Goal: Transaction & Acquisition: Book appointment/travel/reservation

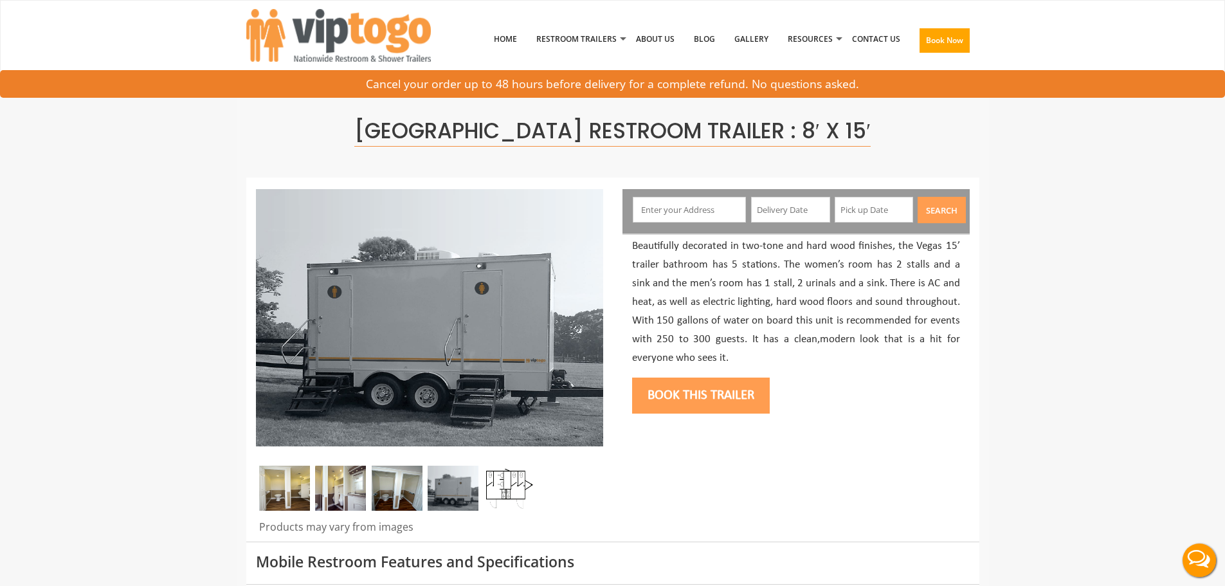
click at [440, 483] on img at bounding box center [453, 488] width 51 height 45
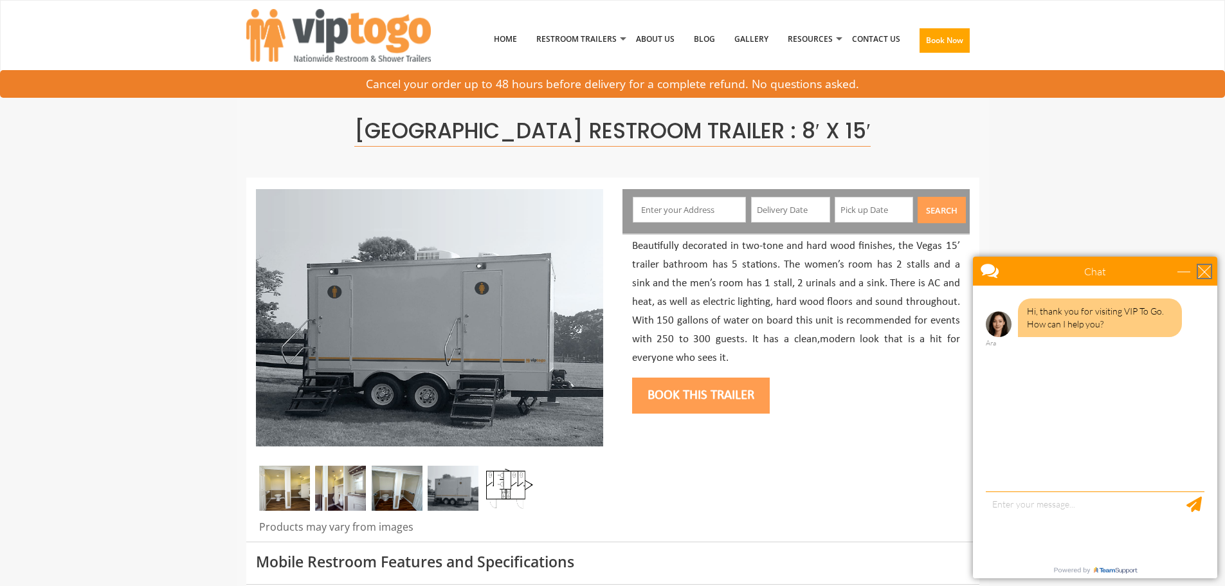
click at [1204, 272] on div "close" at bounding box center [1204, 271] width 13 height 13
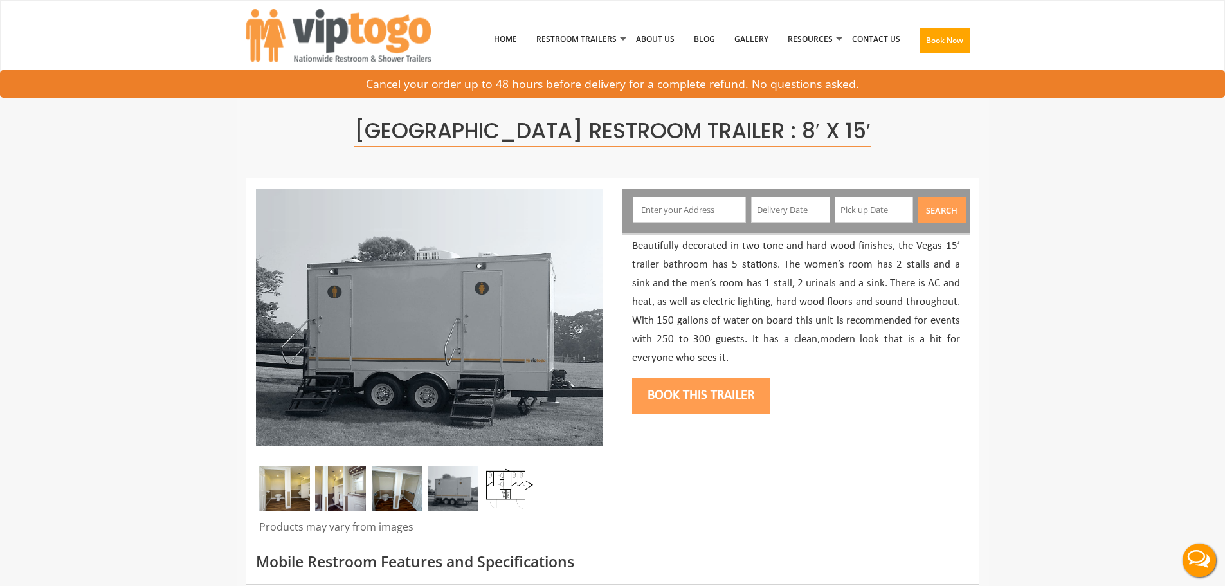
click at [363, 481] on img at bounding box center [340, 488] width 51 height 45
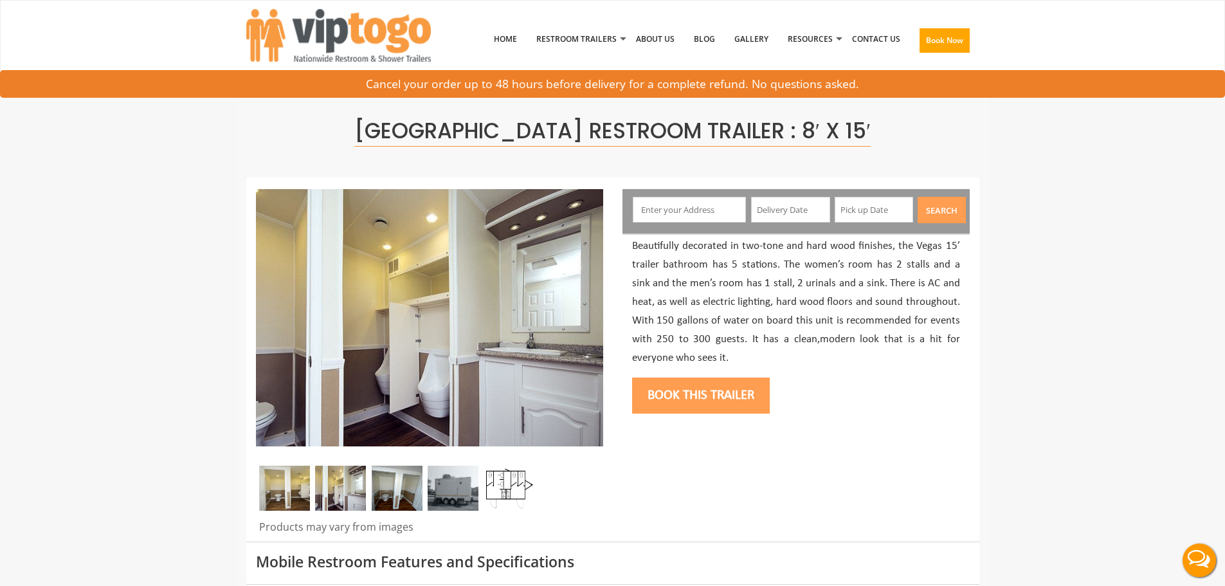
click at [389, 479] on img at bounding box center [397, 488] width 51 height 45
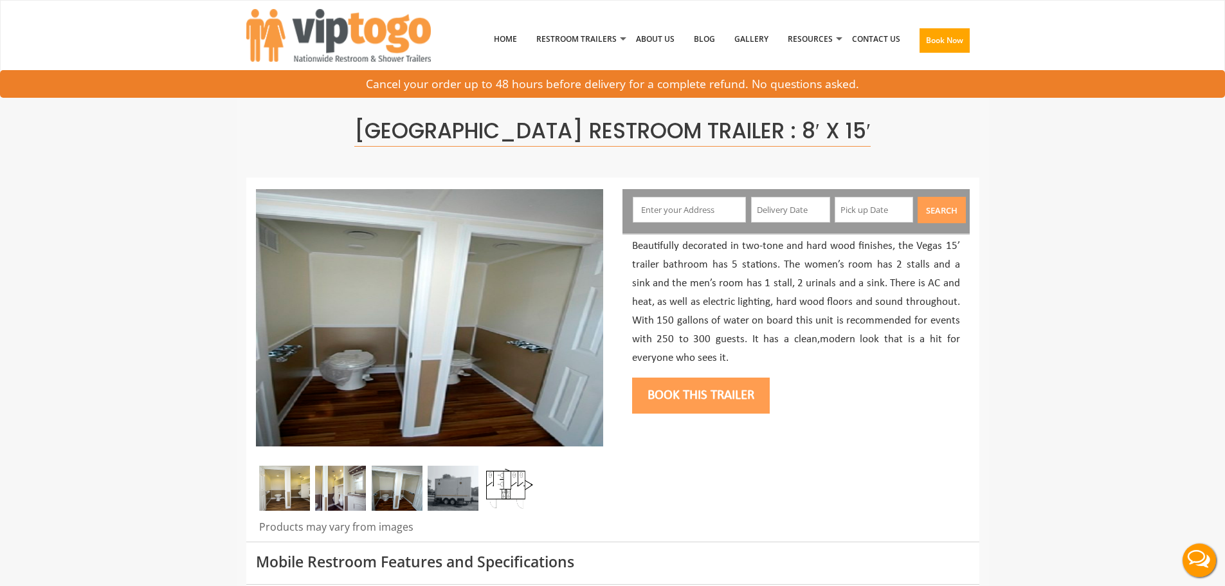
click at [463, 483] on img at bounding box center [453, 488] width 51 height 45
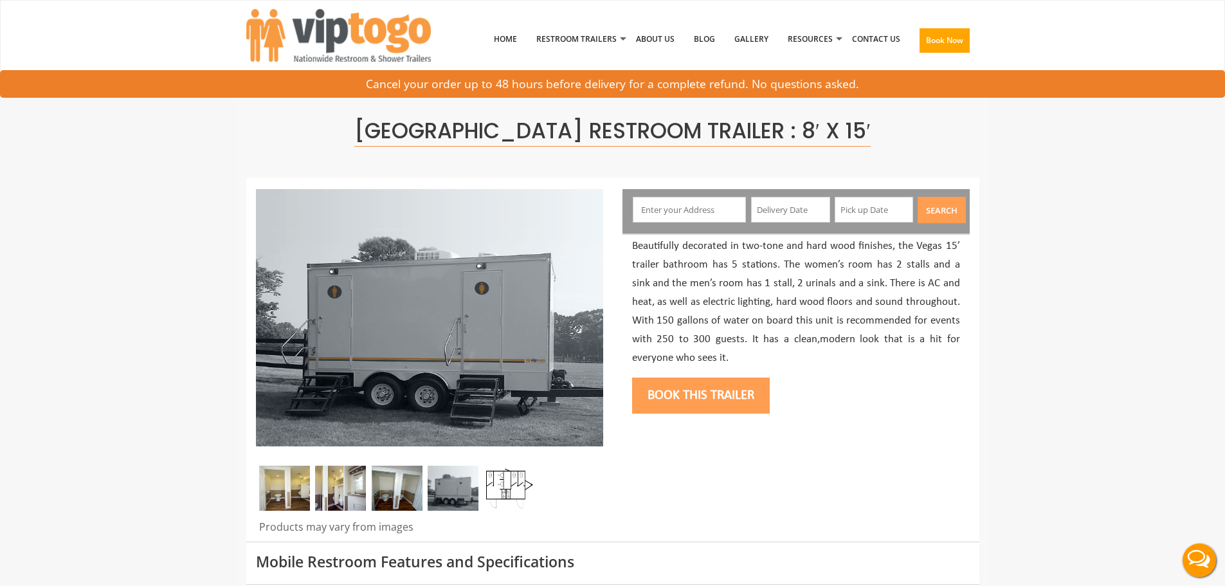
click at [412, 484] on img at bounding box center [397, 488] width 51 height 45
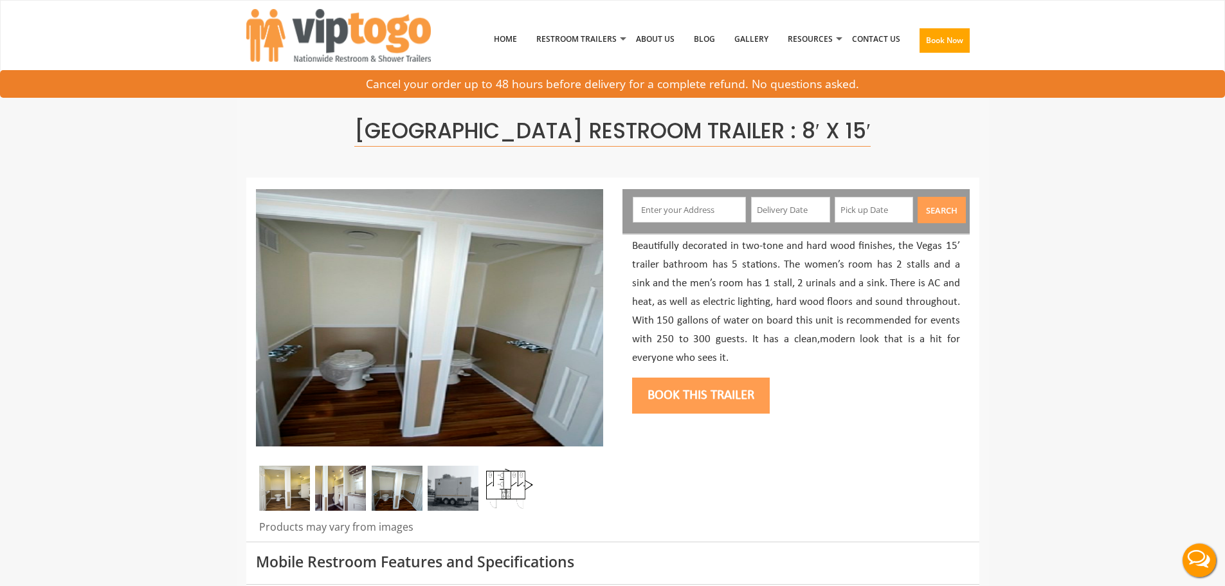
click at [327, 486] on img at bounding box center [340, 488] width 51 height 45
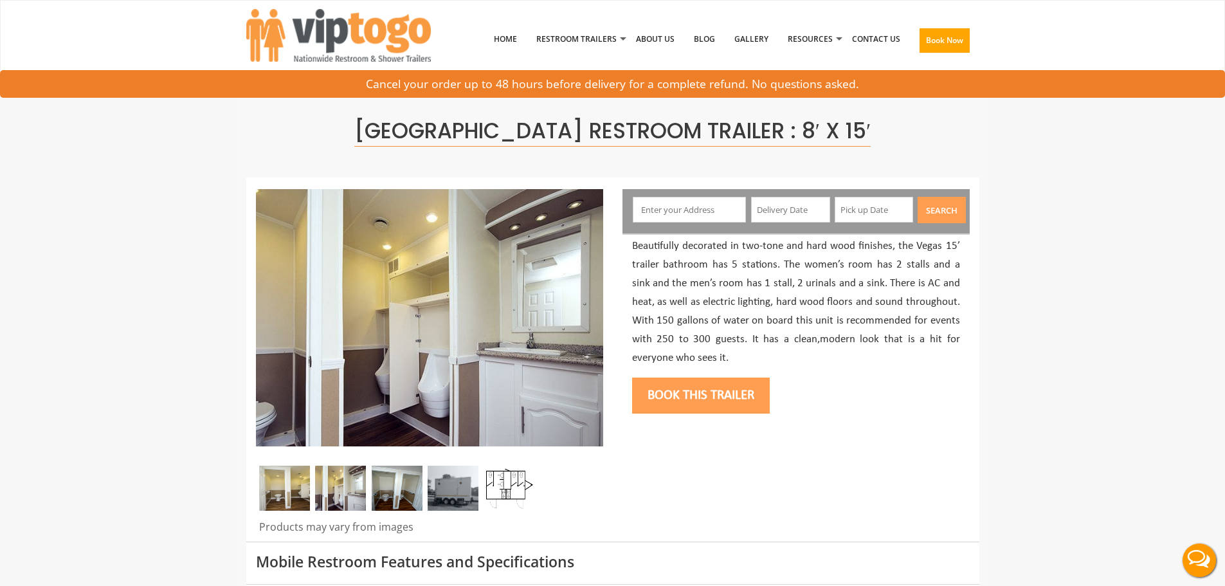
click at [286, 486] on img at bounding box center [284, 488] width 51 height 45
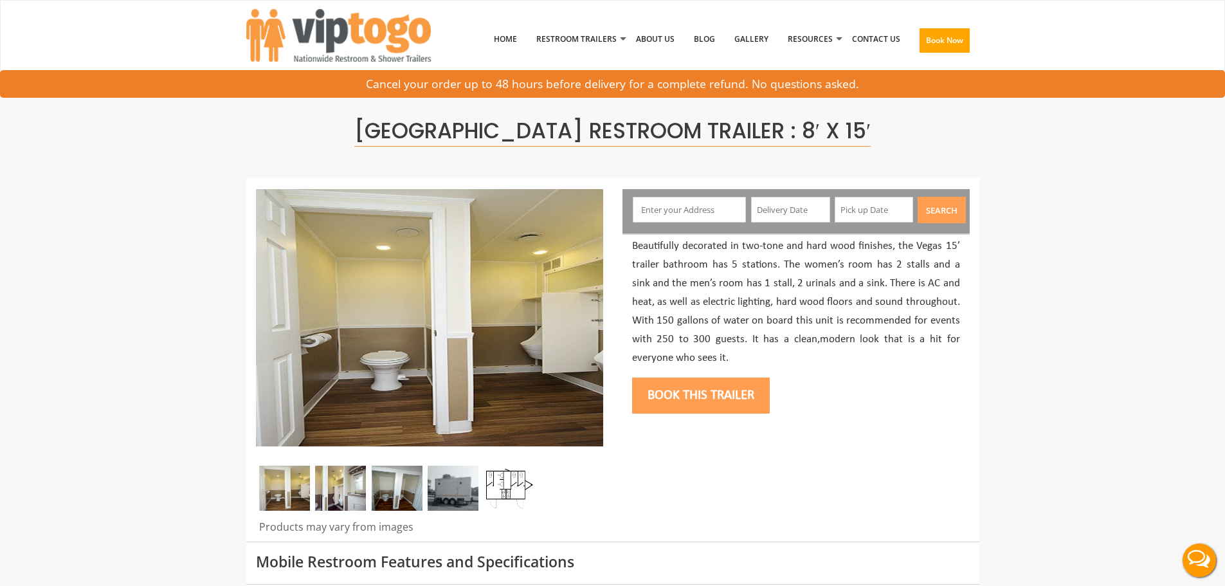
click at [331, 484] on img at bounding box center [340, 488] width 51 height 45
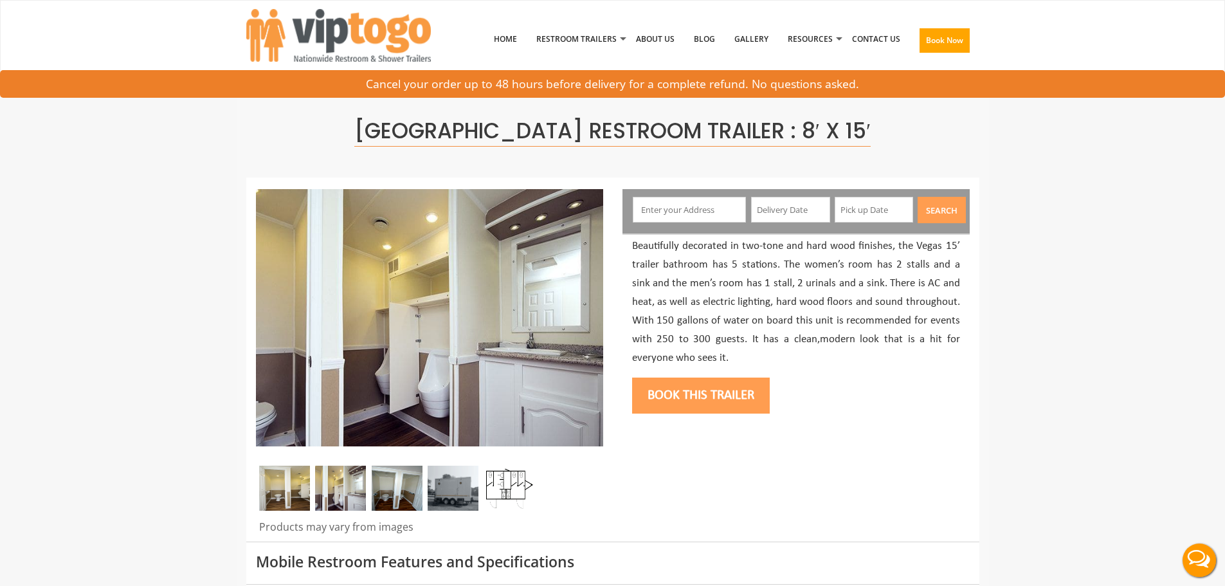
click at [371, 491] on div at bounding box center [429, 491] width 347 height 51
click at [453, 490] on img at bounding box center [453, 488] width 51 height 45
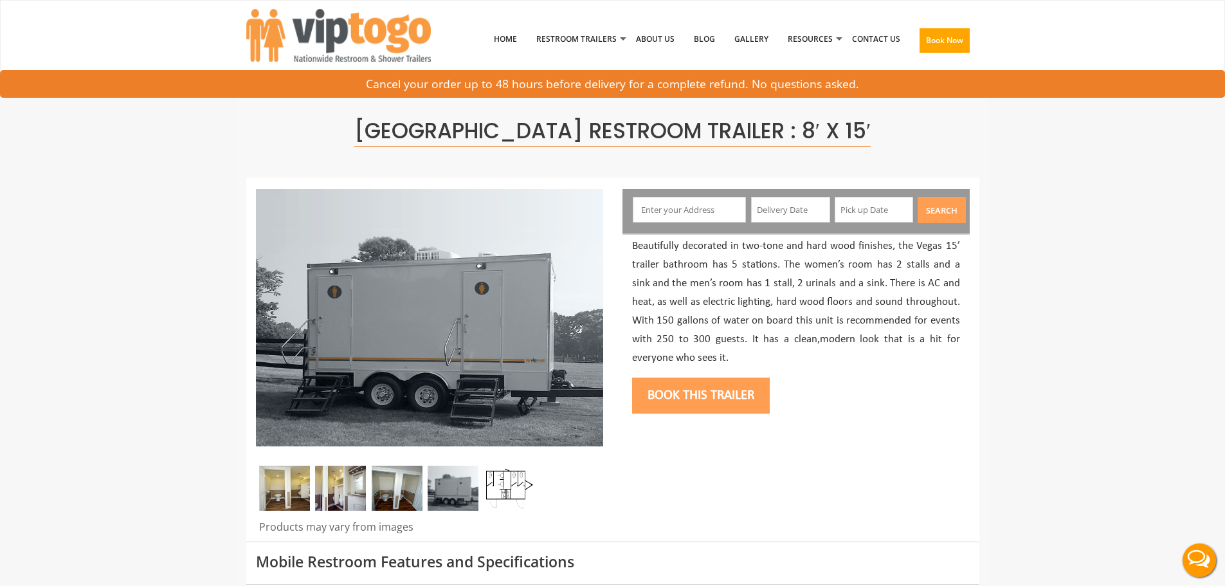
click at [536, 482] on div at bounding box center [429, 491] width 347 height 51
click at [522, 485] on img at bounding box center [509, 488] width 51 height 45
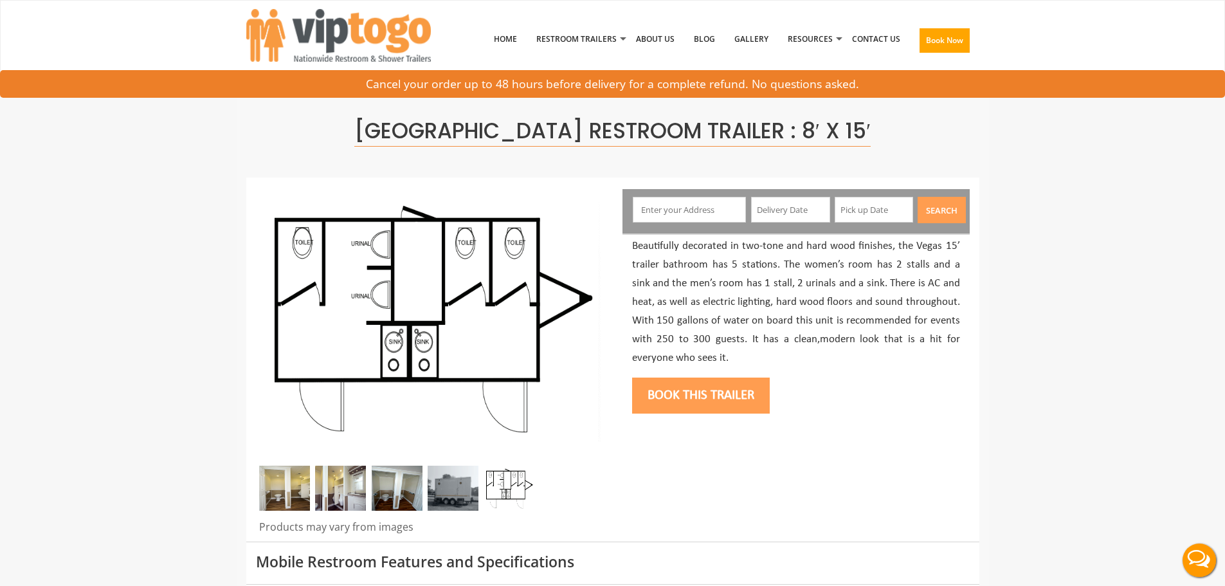
click at [459, 485] on img at bounding box center [453, 488] width 51 height 45
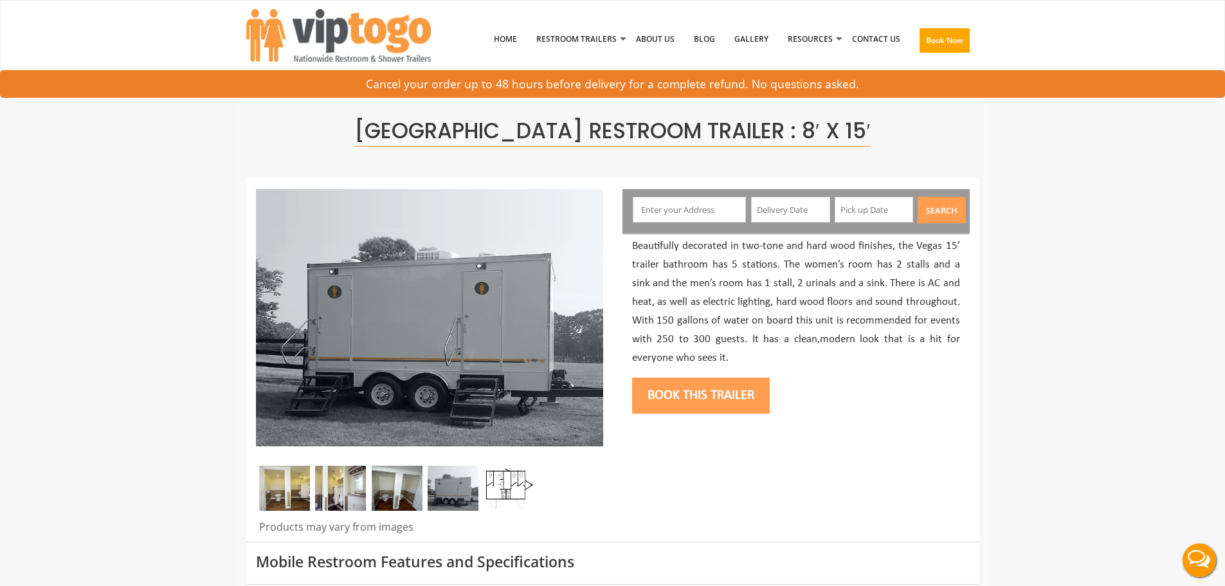
click at [403, 487] on img at bounding box center [397, 488] width 51 height 45
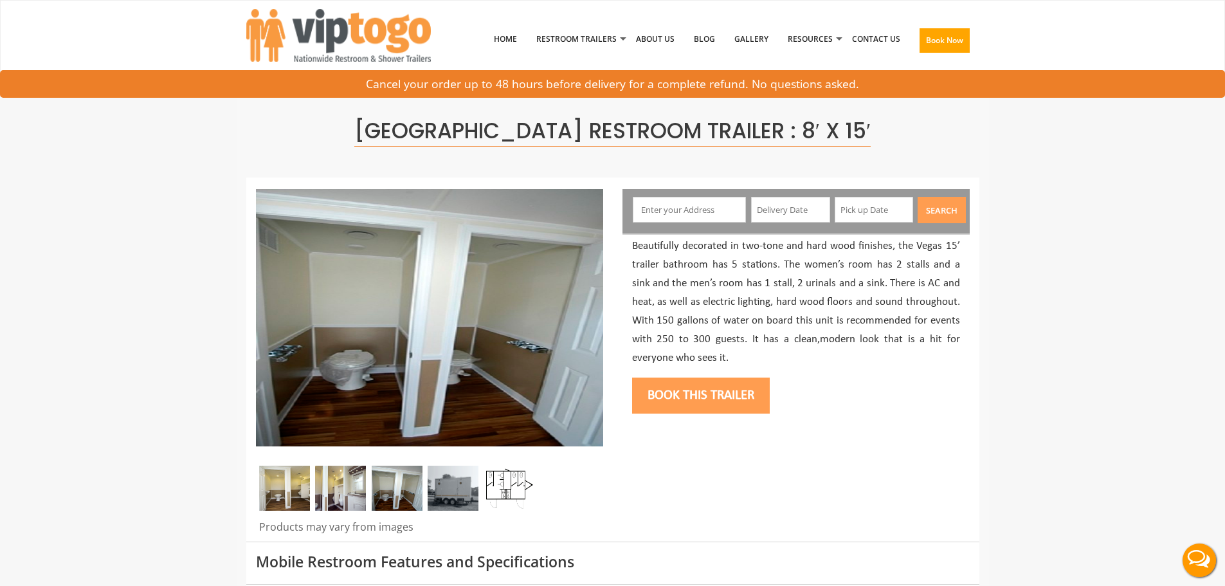
click at [342, 490] on img at bounding box center [340, 488] width 51 height 45
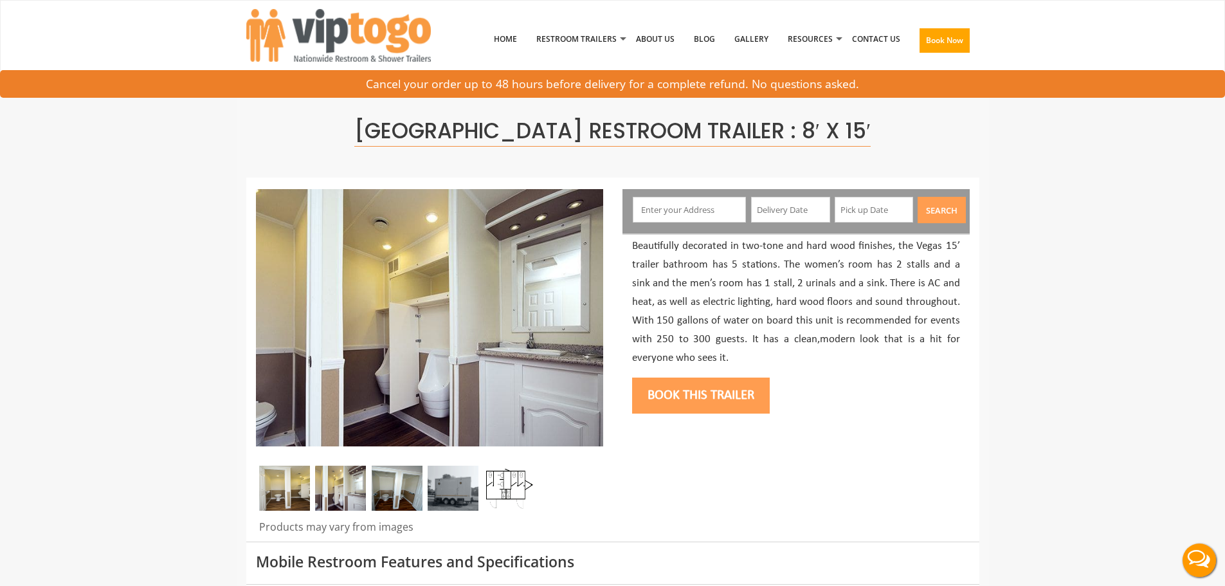
click at [277, 489] on img at bounding box center [284, 488] width 51 height 45
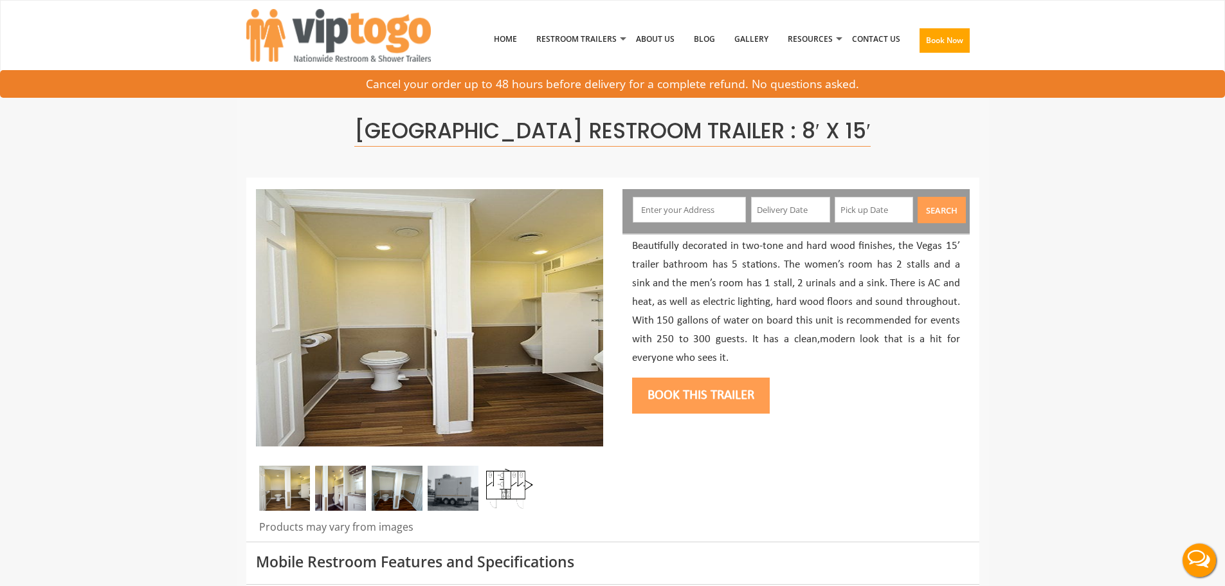
click at [659, 210] on input "text" at bounding box center [689, 210] width 113 height 26
type input "[STREET_ADDRESS][PERSON_NAME]"
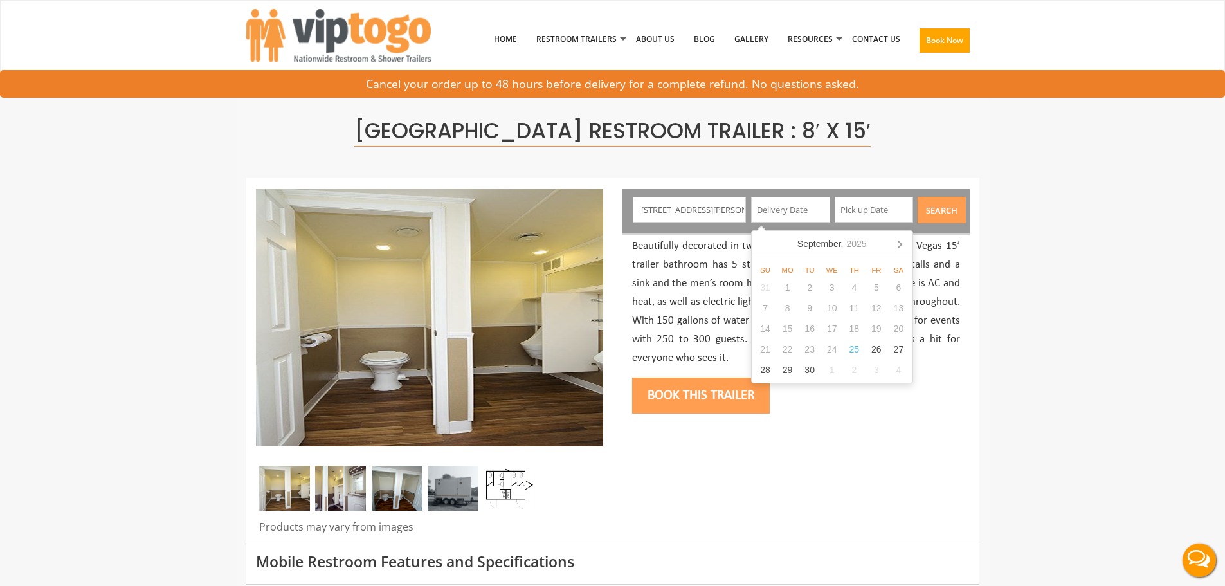
click at [766, 209] on input "text" at bounding box center [790, 210] width 79 height 26
click at [767, 370] on div "28" at bounding box center [766, 370] width 23 height 21
type input "[DATE]"
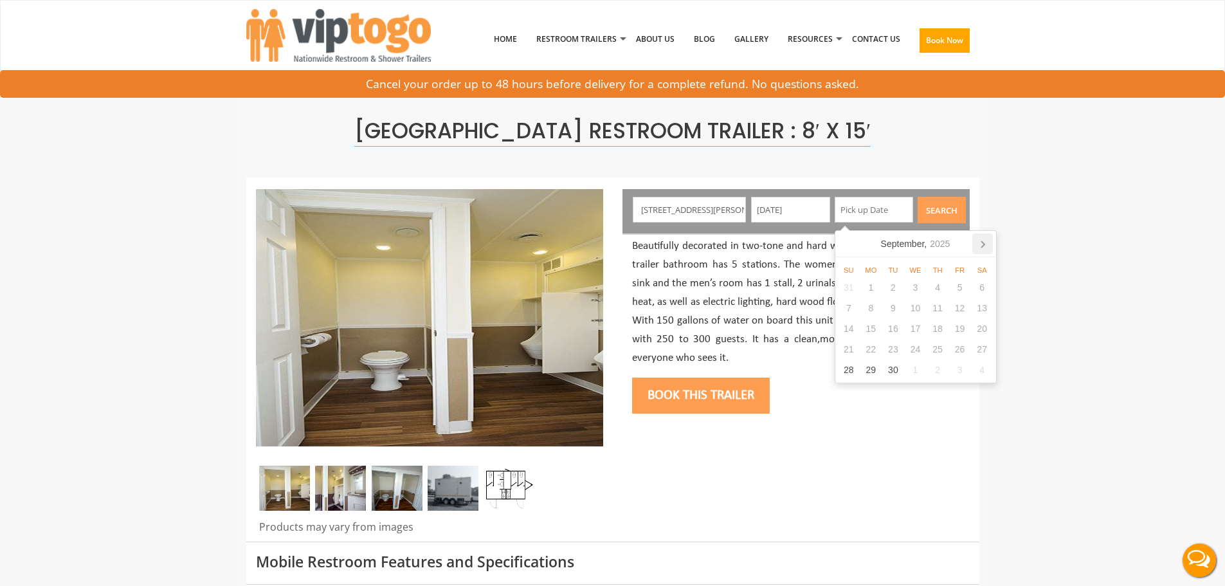
click at [983, 245] on icon at bounding box center [983, 244] width 21 height 21
click at [896, 327] on div "14" at bounding box center [894, 328] width 23 height 21
type input "[DATE]"
click at [944, 214] on button "Search" at bounding box center [942, 210] width 48 height 26
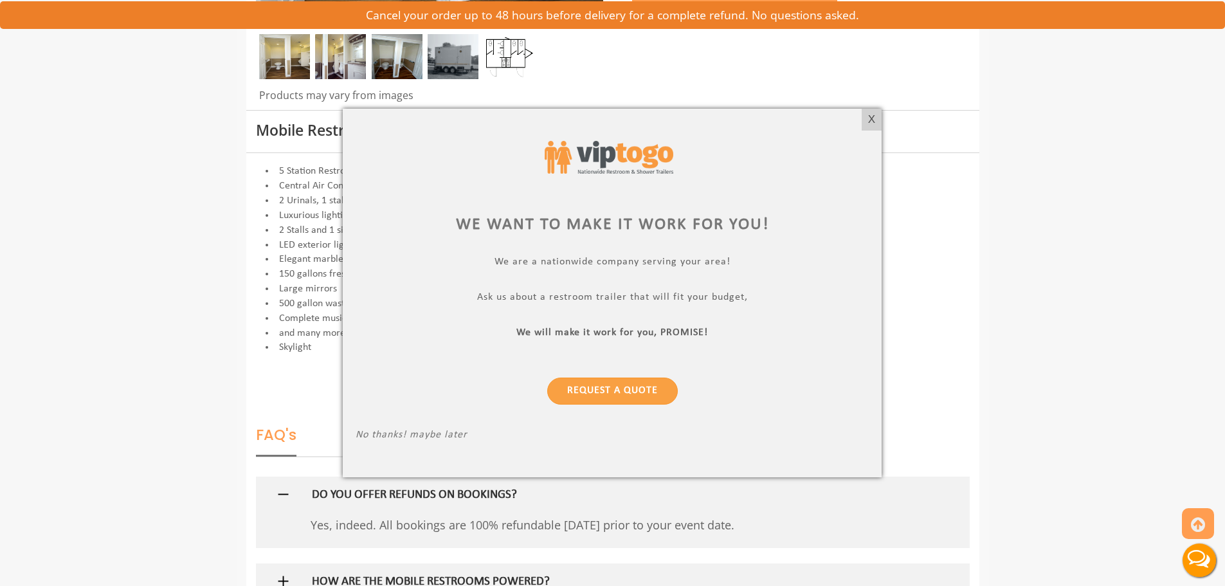
scroll to position [386, 0]
